Goal: Task Accomplishment & Management: Complete application form

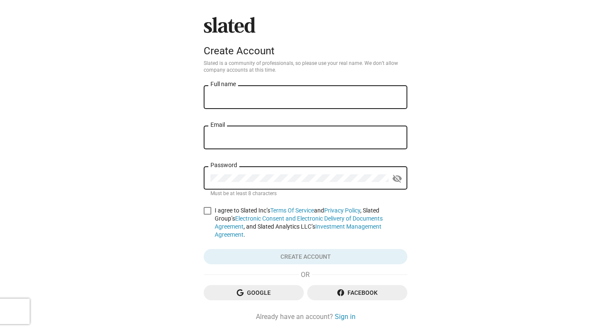
click at [281, 97] on input "Full name" at bounding box center [305, 98] width 190 height 8
type input "[PERSON_NAME]"
type input "[EMAIL_ADDRESS][DOMAIN_NAME]"
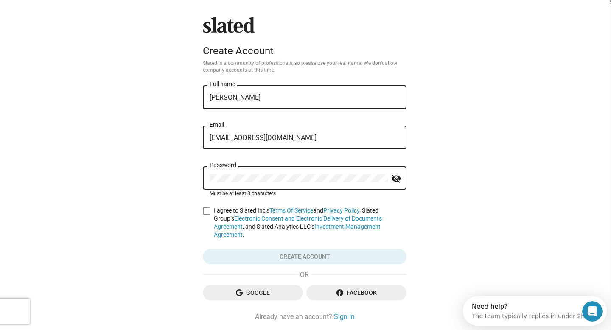
click at [169, 244] on div "Slated Create Account Slated is a community of professionals, so please use you…" at bounding box center [305, 180] width 610 height 361
click at [401, 183] on mat-icon "visibility_off" at bounding box center [397, 178] width 10 height 13
click at [212, 214] on label "I agree to Slated Inc’s Terms Of Service and Privacy Policy , Slated Group’s El…" at bounding box center [306, 223] width 204 height 32
click at [207, 215] on input "I agree to Slated Inc’s Terms Of Service and Privacy Policy , Slated Group’s El…" at bounding box center [207, 215] width 0 height 0
checkbox input "true"
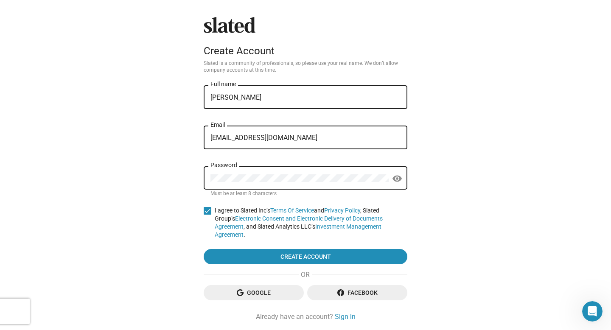
click at [254, 286] on span "Google" at bounding box center [253, 292] width 87 height 15
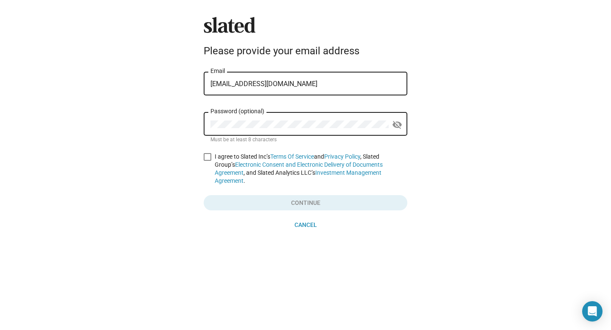
click at [231, 129] on div "Password (optional)" at bounding box center [299, 123] width 178 height 25
click at [207, 159] on span at bounding box center [208, 157] width 8 height 8
click at [207, 161] on input "I agree to Slated Inc’s Terms Of Service and Privacy Policy , Slated Group’s El…" at bounding box center [207, 161] width 0 height 0
checkbox input "true"
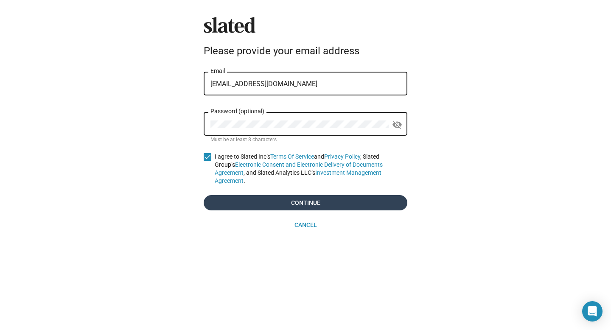
click at [311, 198] on span "Continue" at bounding box center [305, 202] width 190 height 15
